Goal: Task Accomplishment & Management: Use online tool/utility

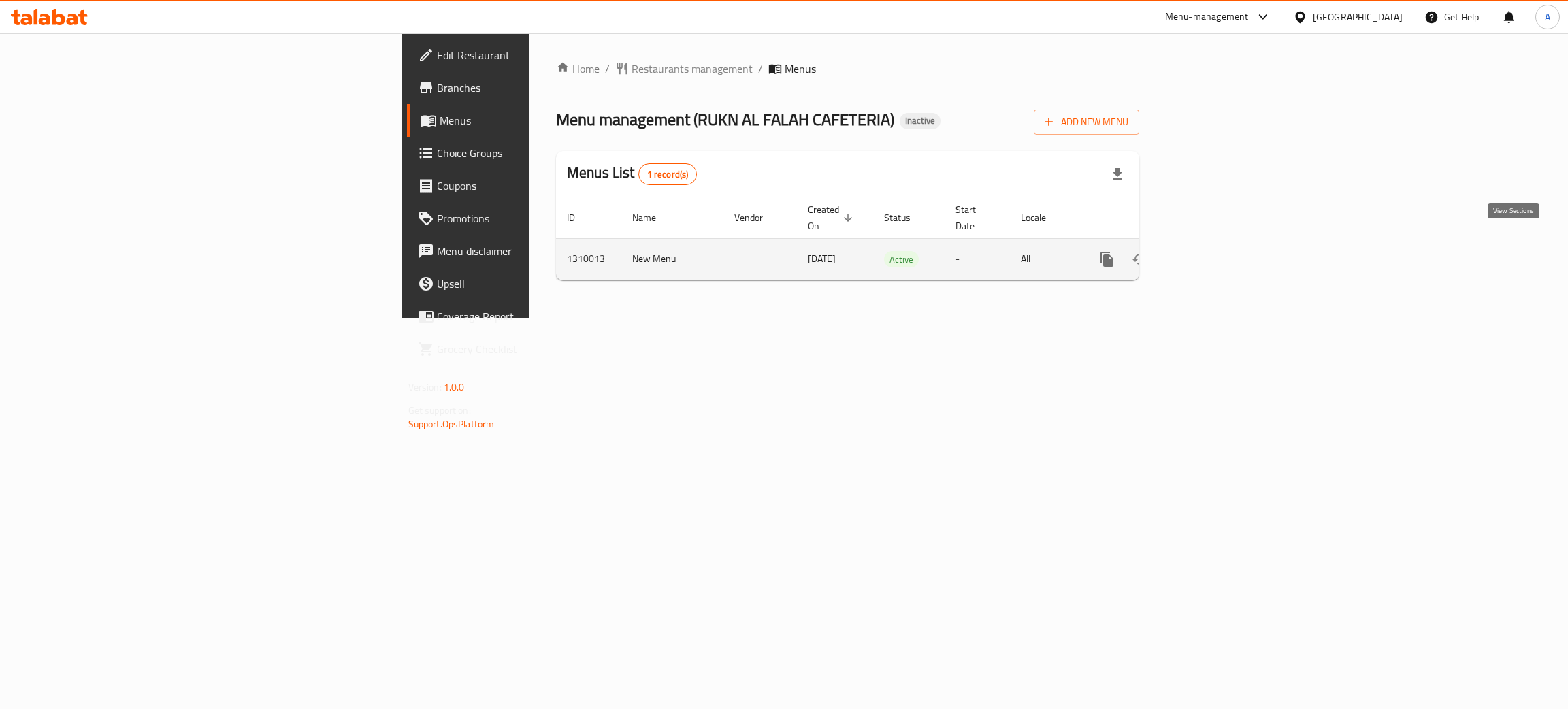
click at [1214, 251] on icon "enhanced table" at bounding box center [1205, 259] width 16 height 16
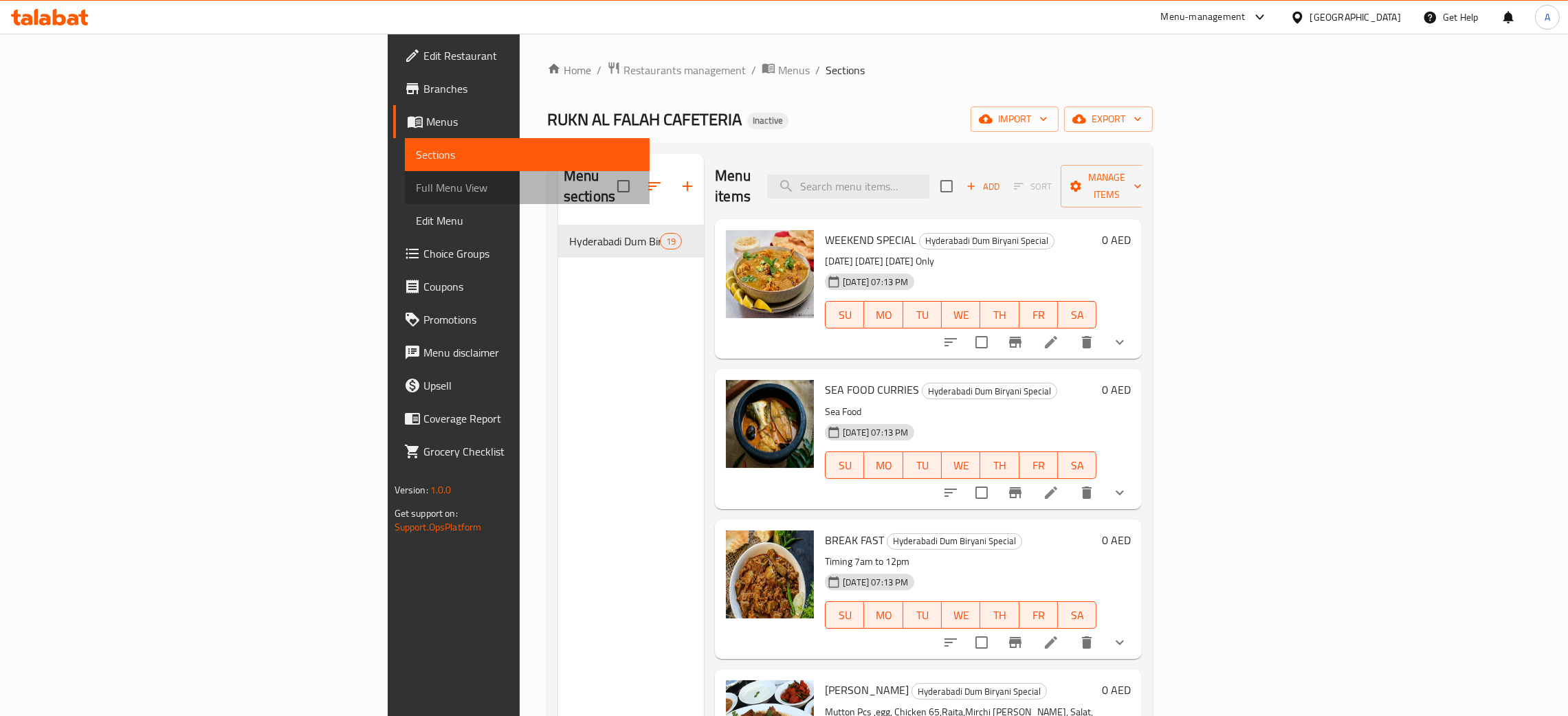
click at [416, 187] on span "Full Menu View" at bounding box center [527, 187] width 223 height 17
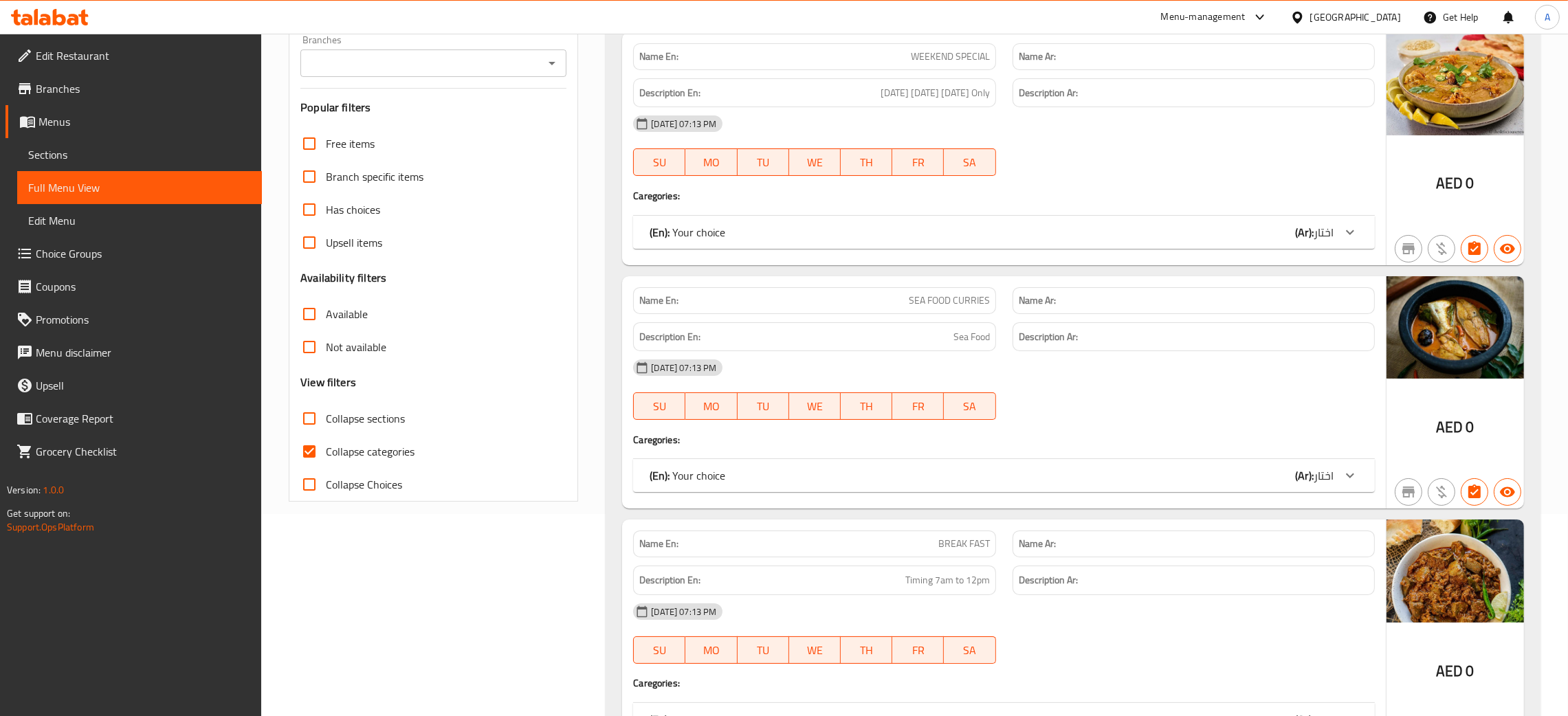
scroll to position [309, 0]
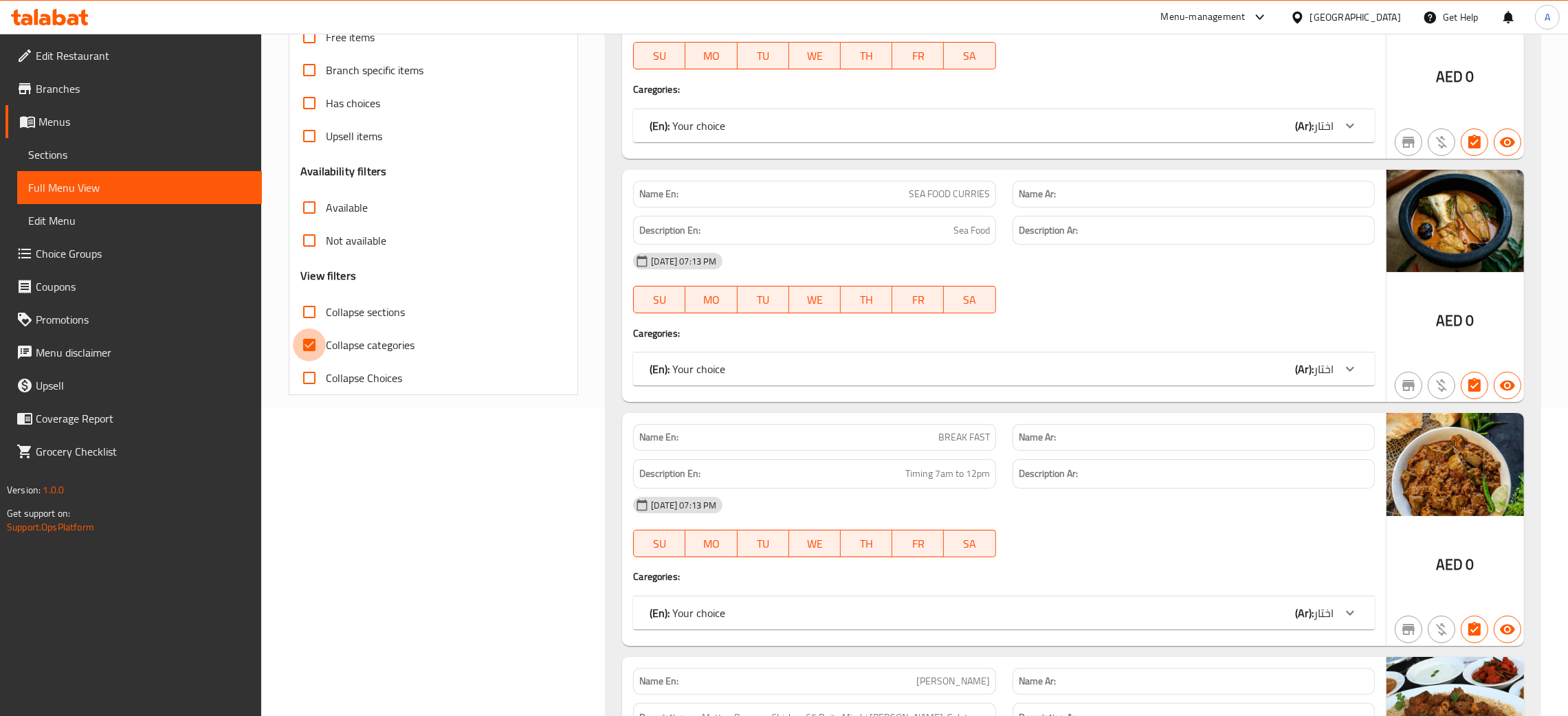
click at [308, 346] on input "Collapse categories" at bounding box center [310, 345] width 33 height 33
checkbox input "false"
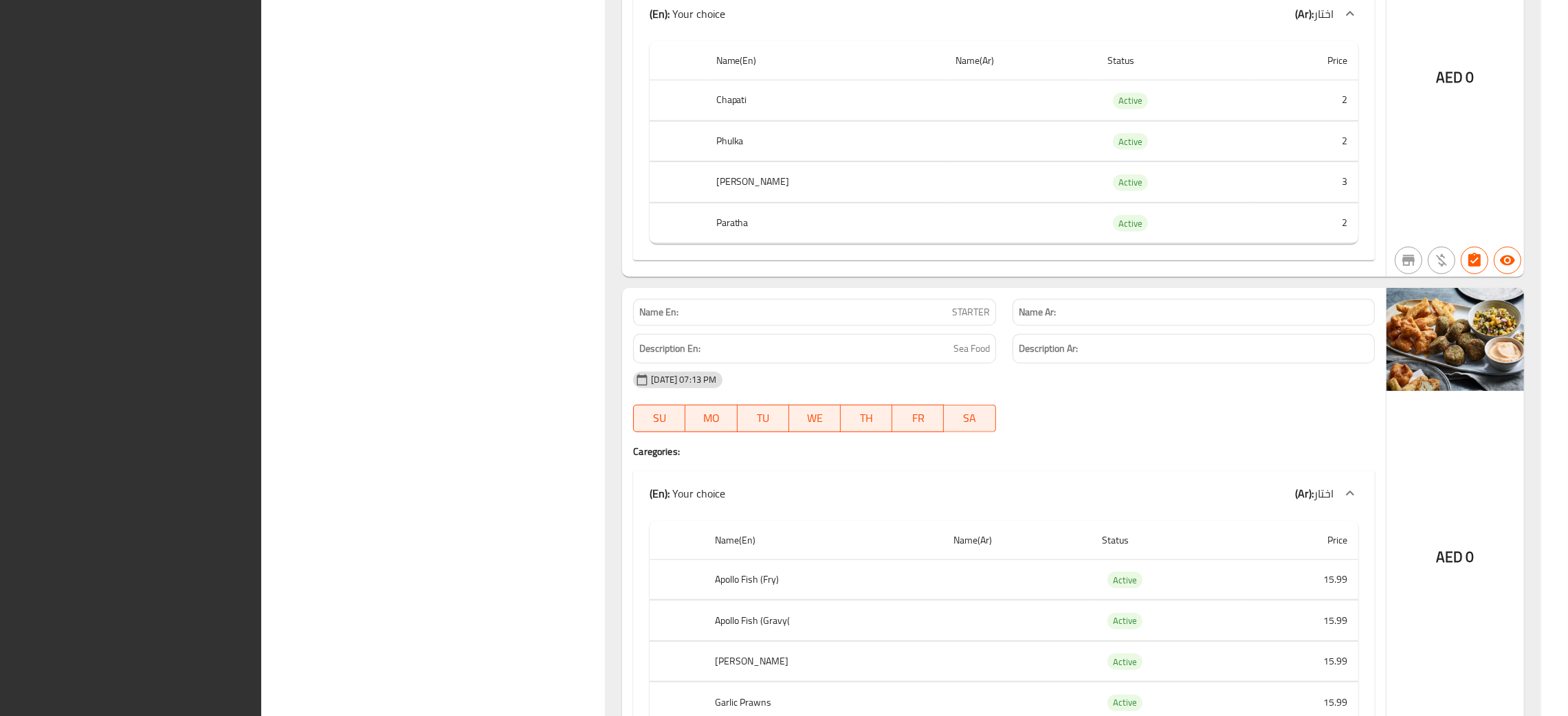
scroll to position [9778, 0]
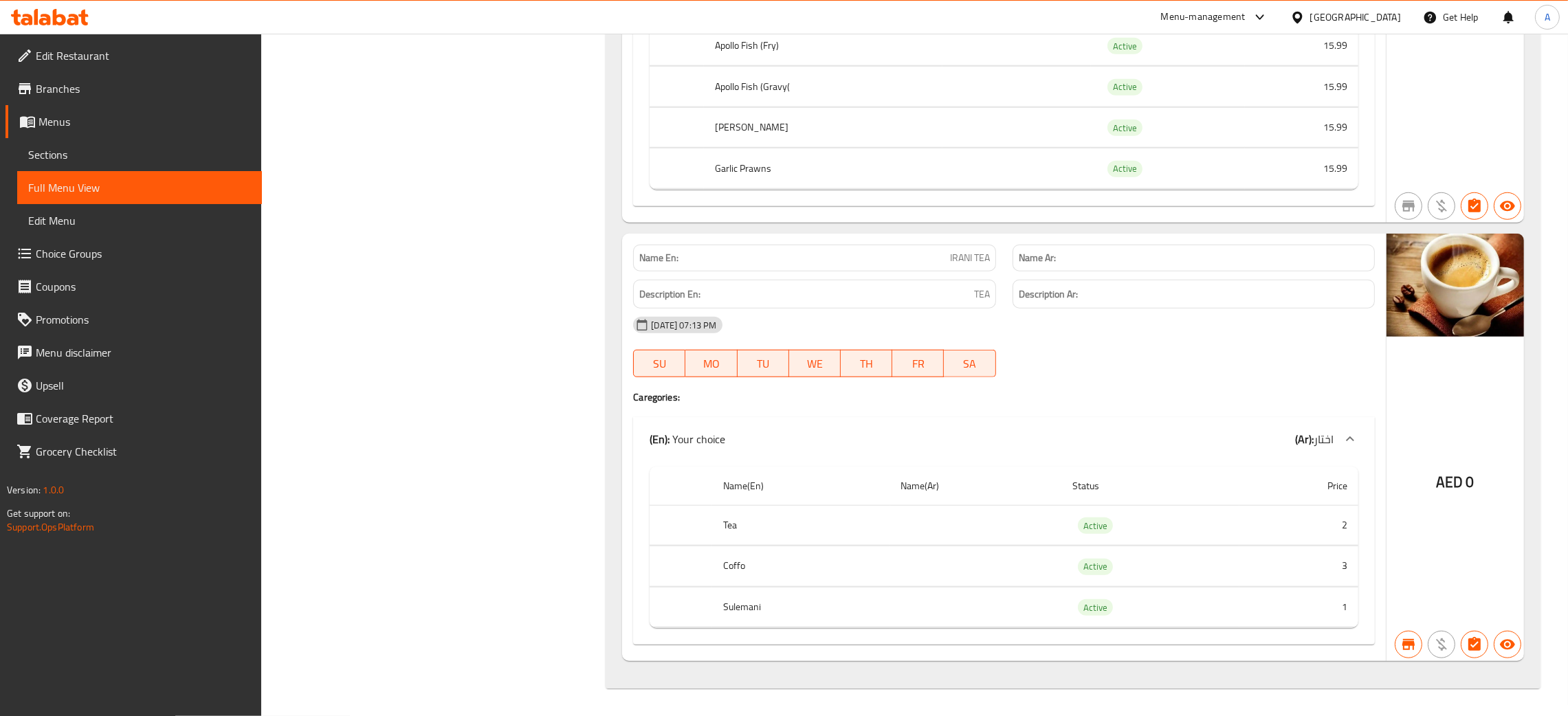
click at [1373, 11] on div "[GEOGRAPHIC_DATA]" at bounding box center [1355, 17] width 91 height 15
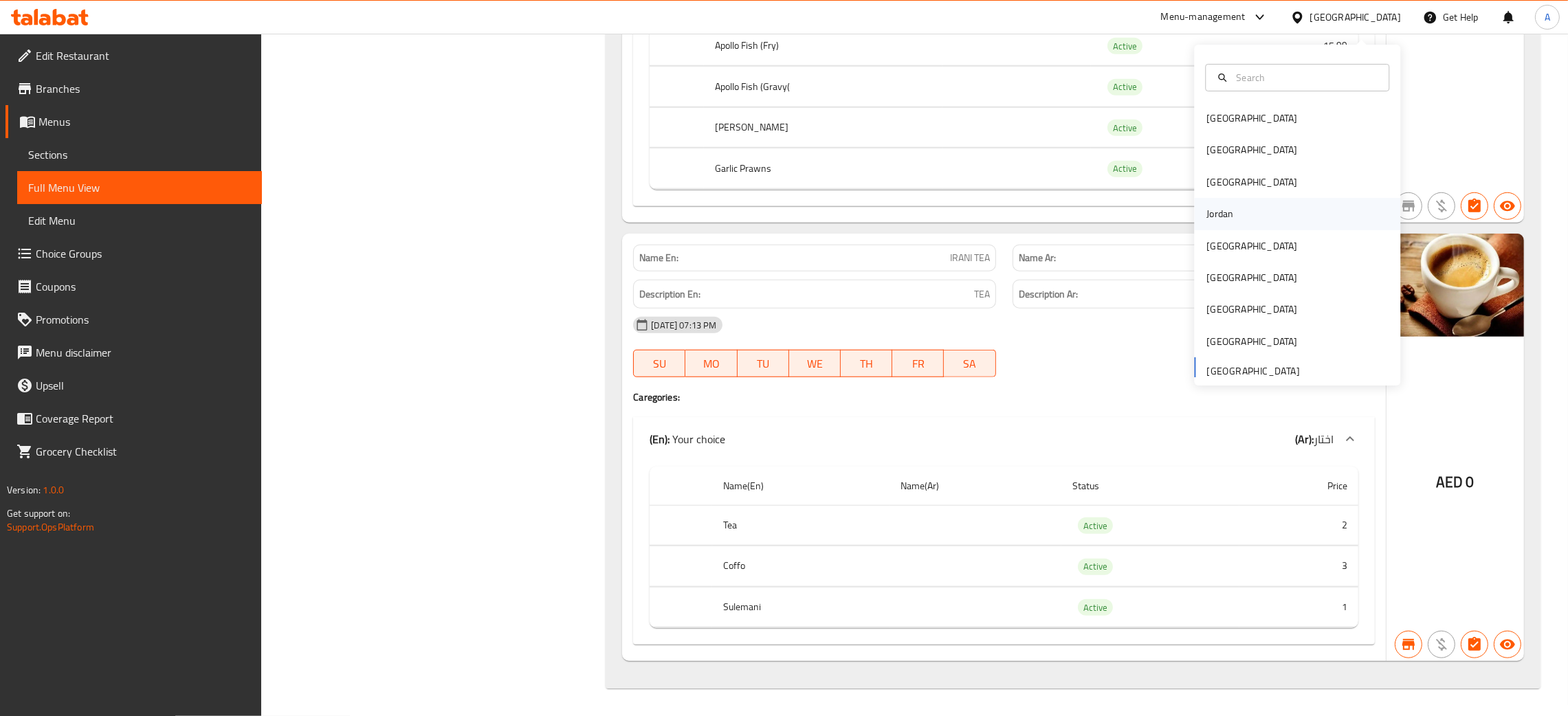
click at [1217, 204] on div "Jordan" at bounding box center [1220, 213] width 49 height 31
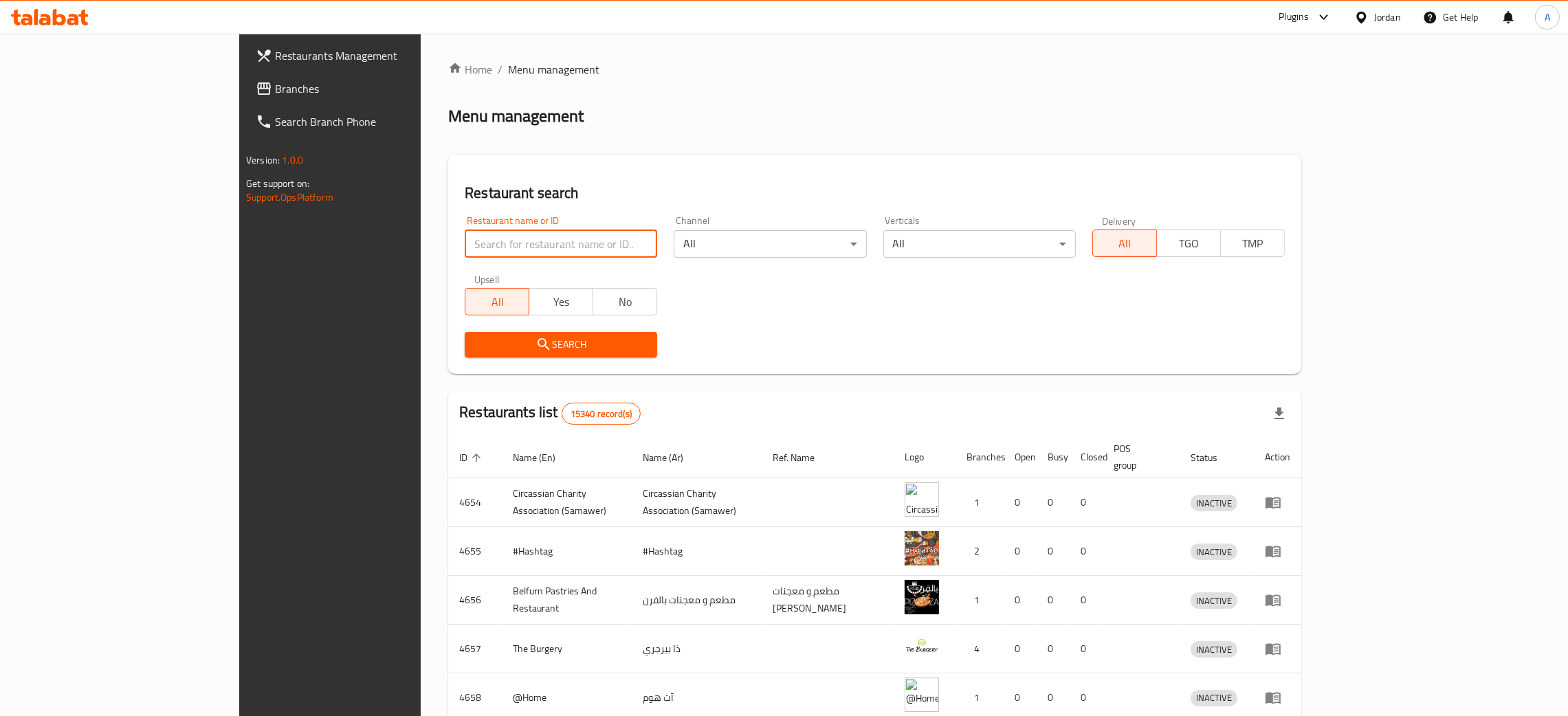
click at [464, 246] on input "search" at bounding box center [561, 243] width 192 height 27
paste input "بيتزا ومعجنات تفاحة"
type input "بيتزا ومعجنات تفاحة"
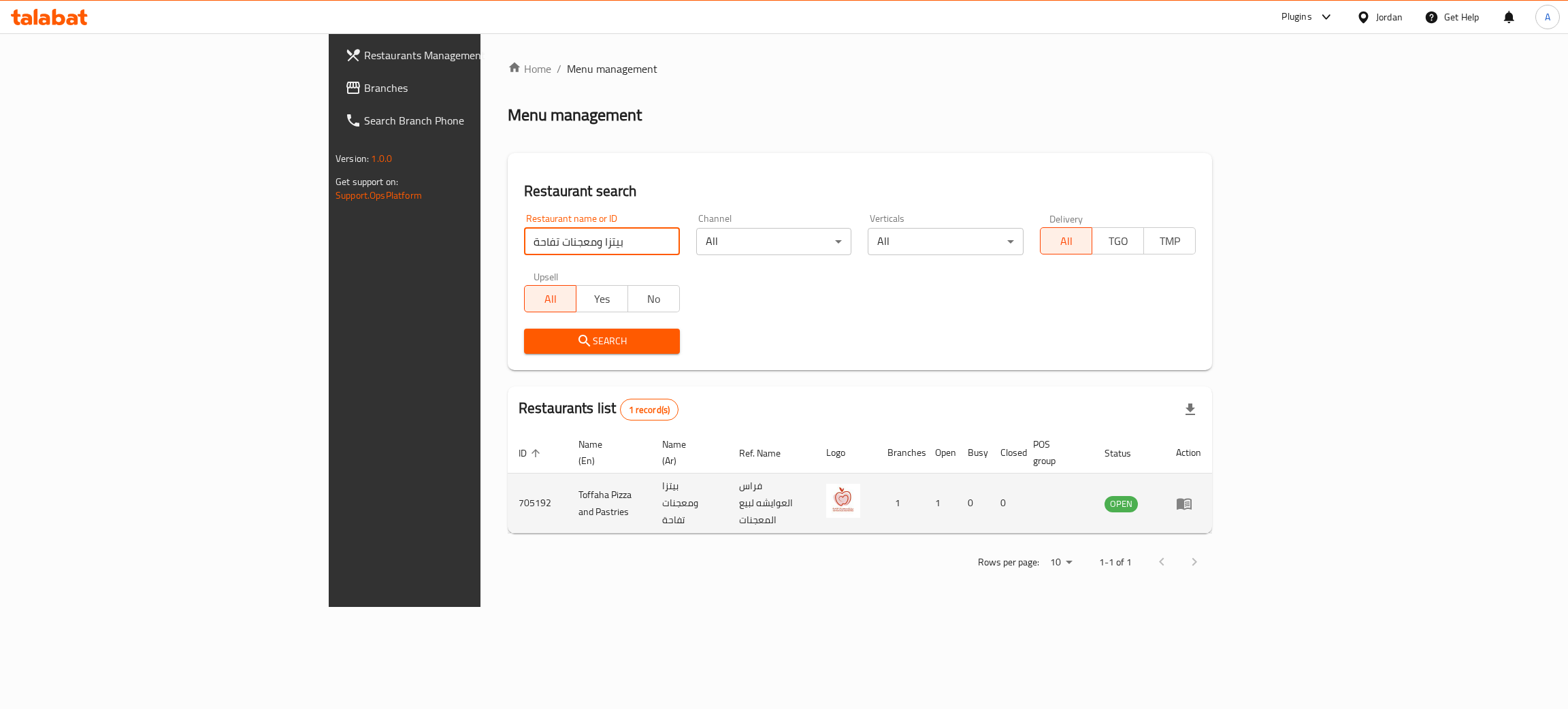
click at [1192, 498] on icon "enhanced table" at bounding box center [1184, 503] width 15 height 11
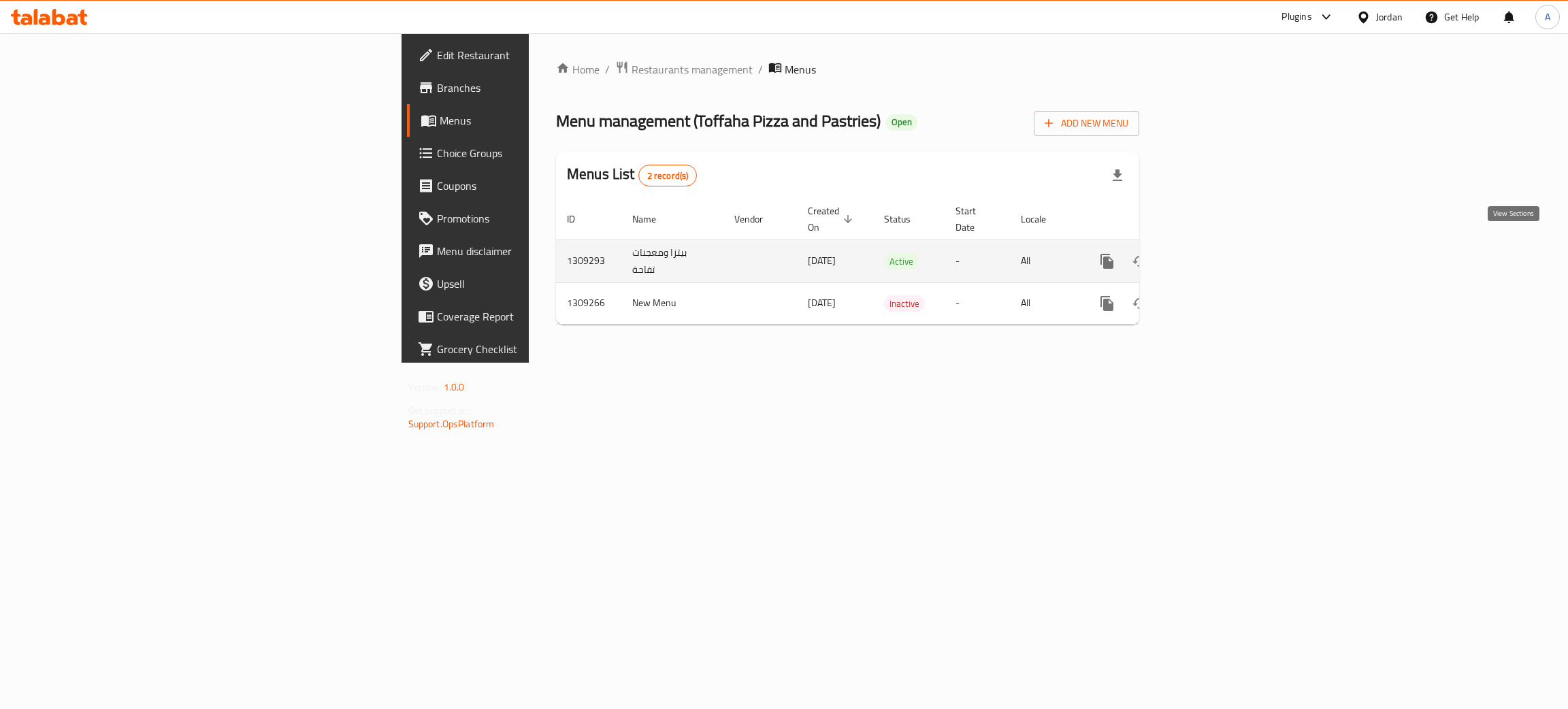
click at [1214, 253] on icon "enhanced table" at bounding box center [1205, 261] width 16 height 16
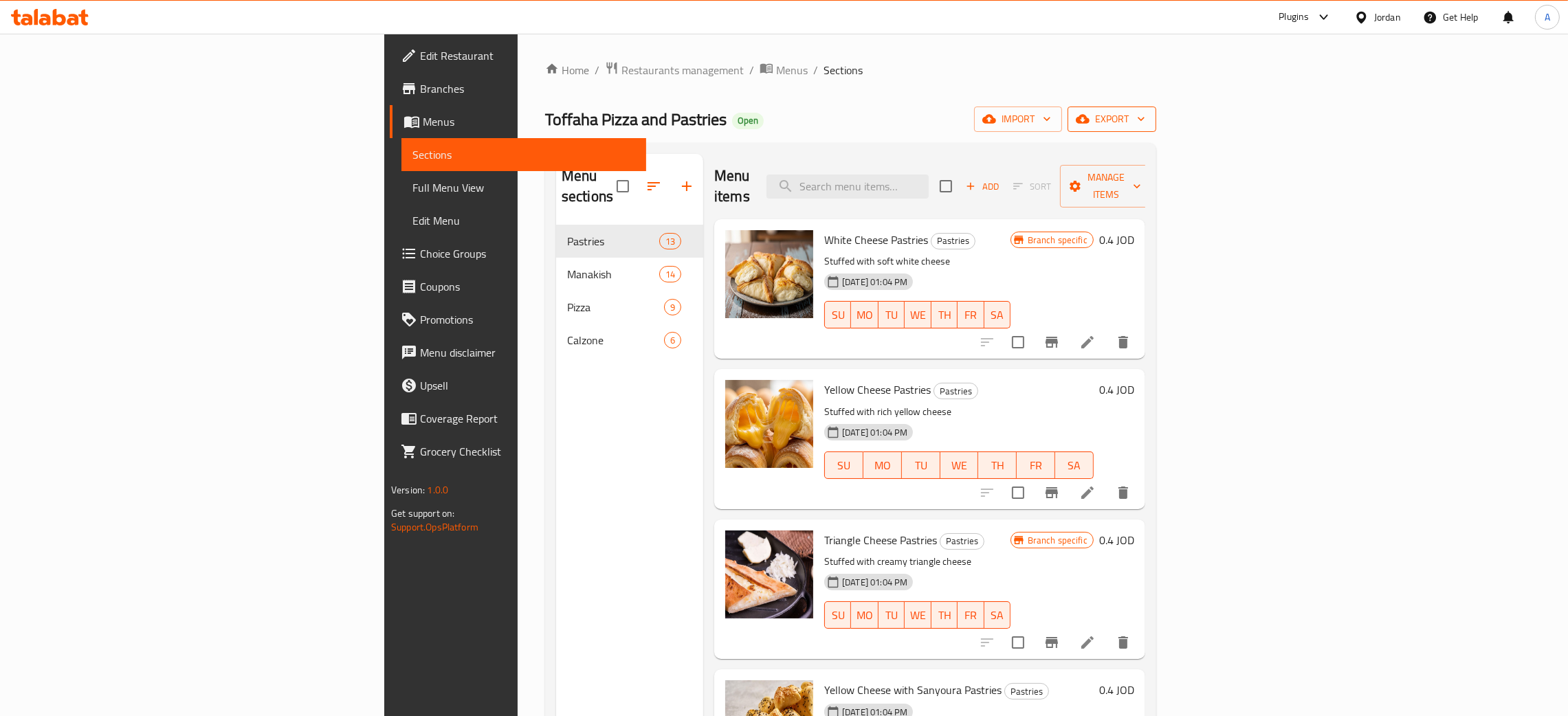
click at [1146, 121] on span "export" at bounding box center [1112, 120] width 66 height 17
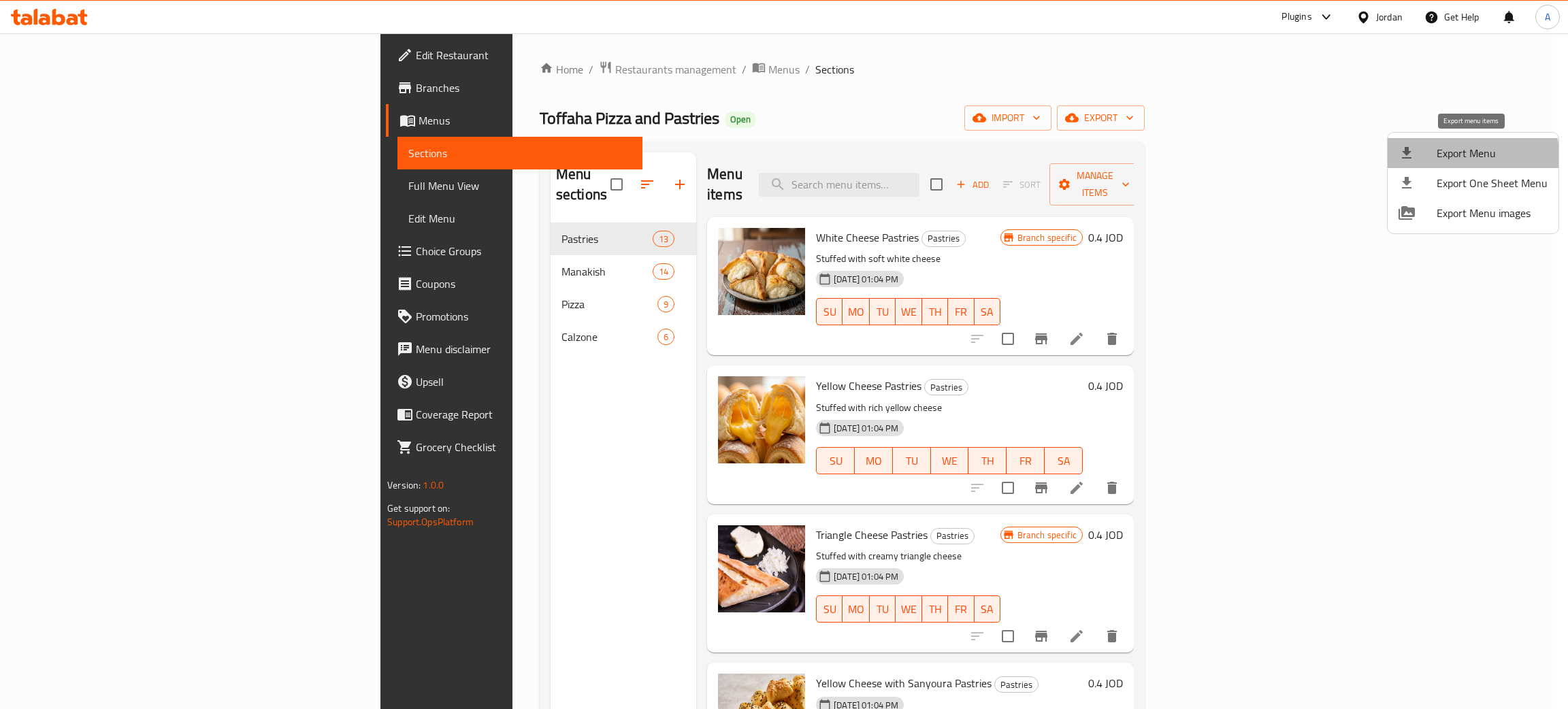
click at [1472, 158] on span "Export Menu" at bounding box center [1493, 152] width 111 height 16
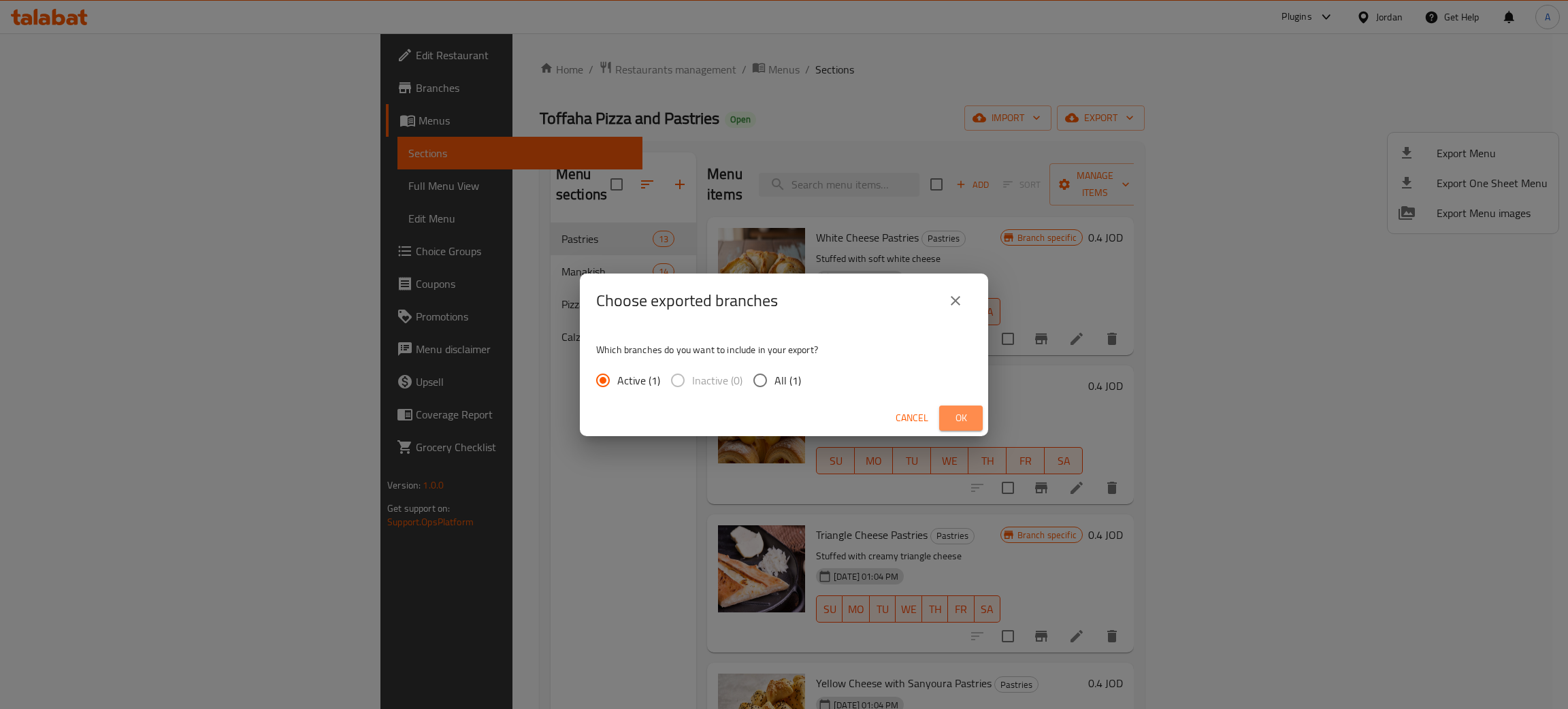
click at [967, 419] on span "Ok" at bounding box center [960, 418] width 22 height 17
